Goal: Unclear

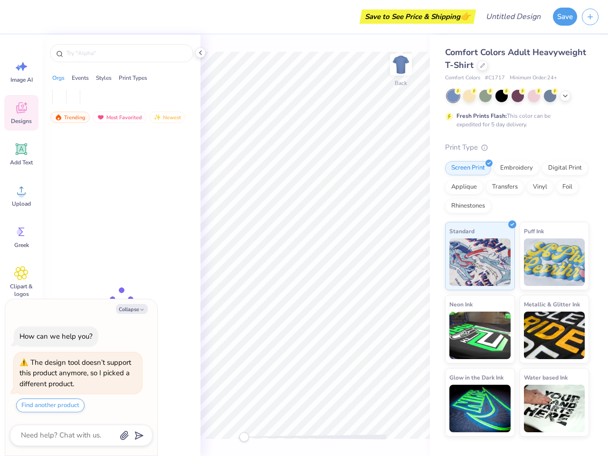
type textarea "x"
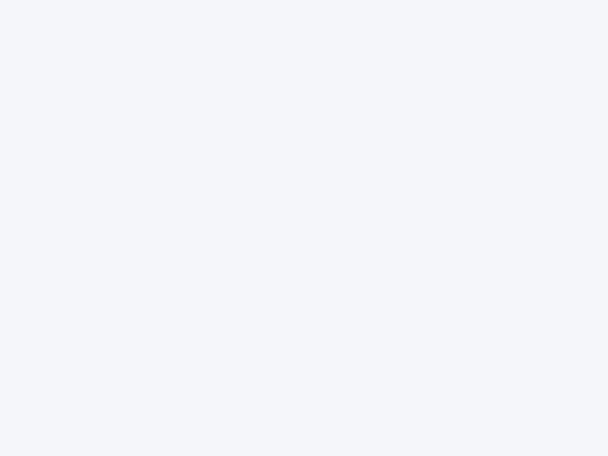
click at [304, 228] on div at bounding box center [304, 228] width 608 height 456
